Goal: Navigation & Orientation: Find specific page/section

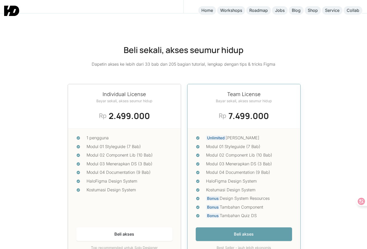
scroll to position [2092, 0]
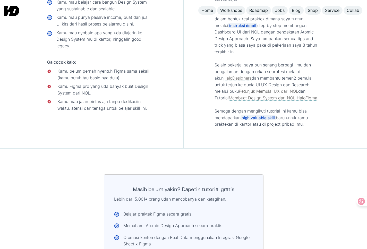
scroll to position [2633, 0]
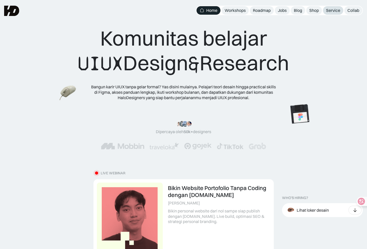
click at [332, 10] on div "Service" at bounding box center [333, 10] width 14 height 5
